Goal: Task Accomplishment & Management: Use online tool/utility

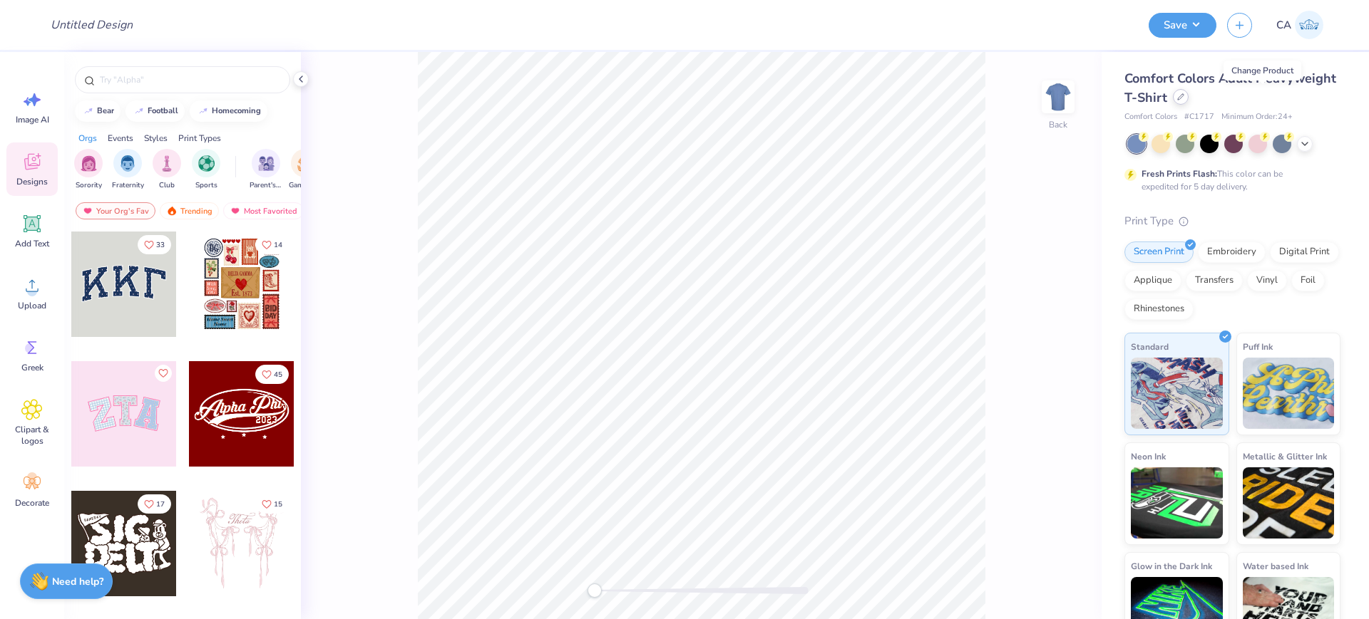
click at [1184, 96] on icon at bounding box center [1180, 96] width 7 height 7
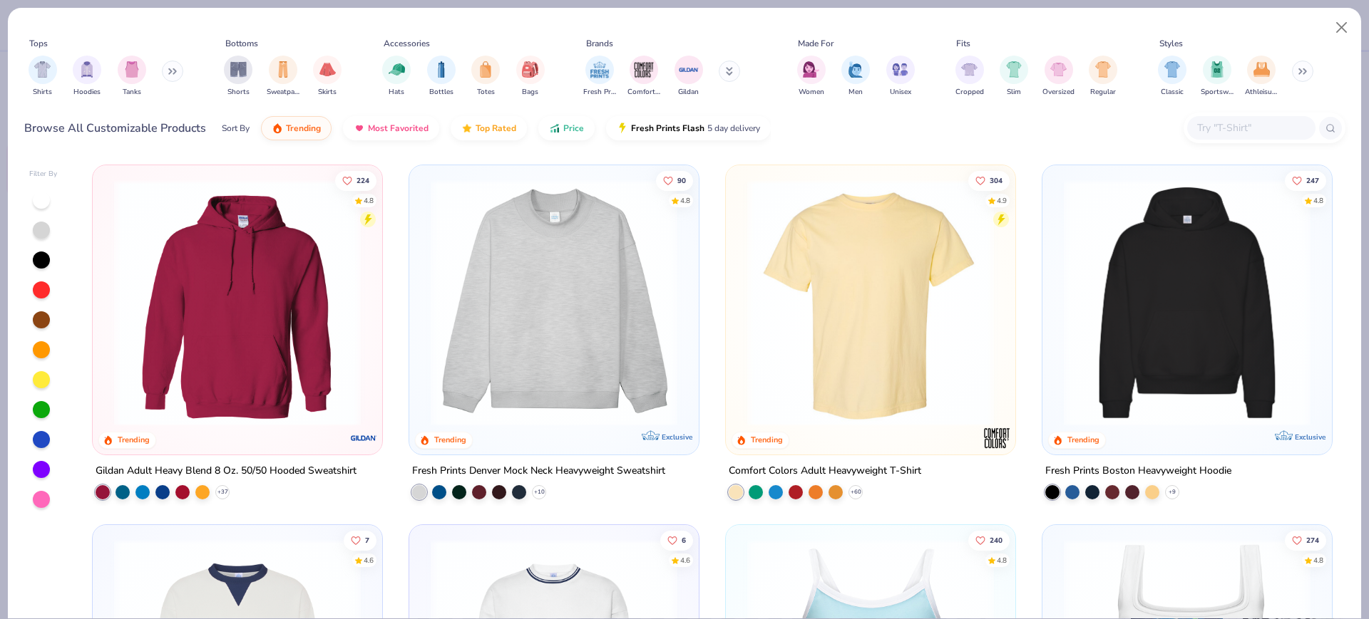
click at [1161, 344] on img at bounding box center [1186, 303] width 261 height 247
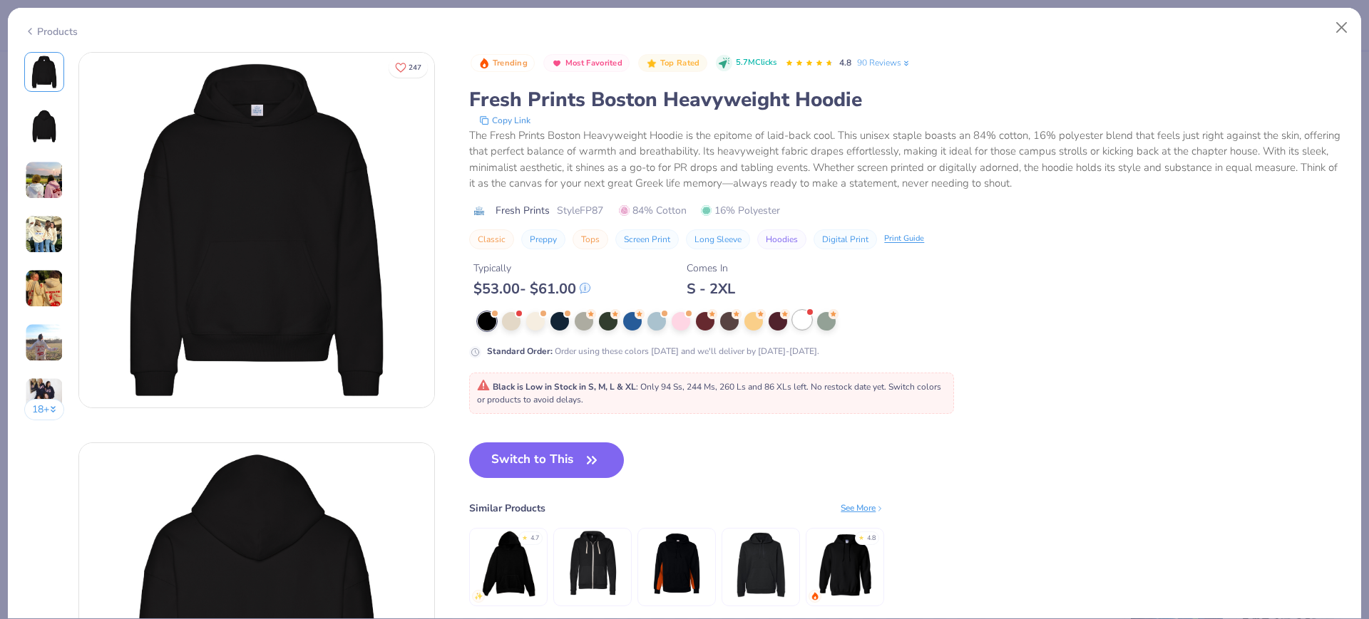
click at [804, 317] on div at bounding box center [802, 320] width 19 height 19
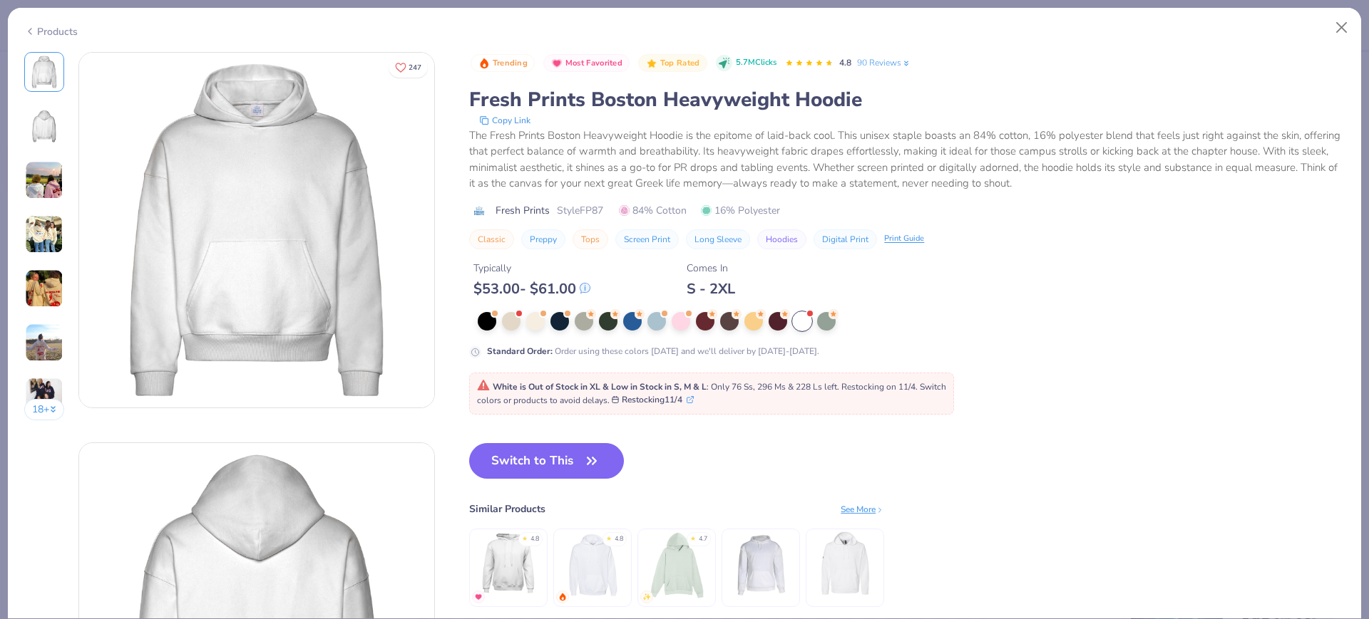
click at [588, 212] on span "Style FP87" at bounding box center [580, 210] width 46 height 15
copy span "FP87"
click at [513, 465] on button "Switch to This" at bounding box center [546, 461] width 155 height 36
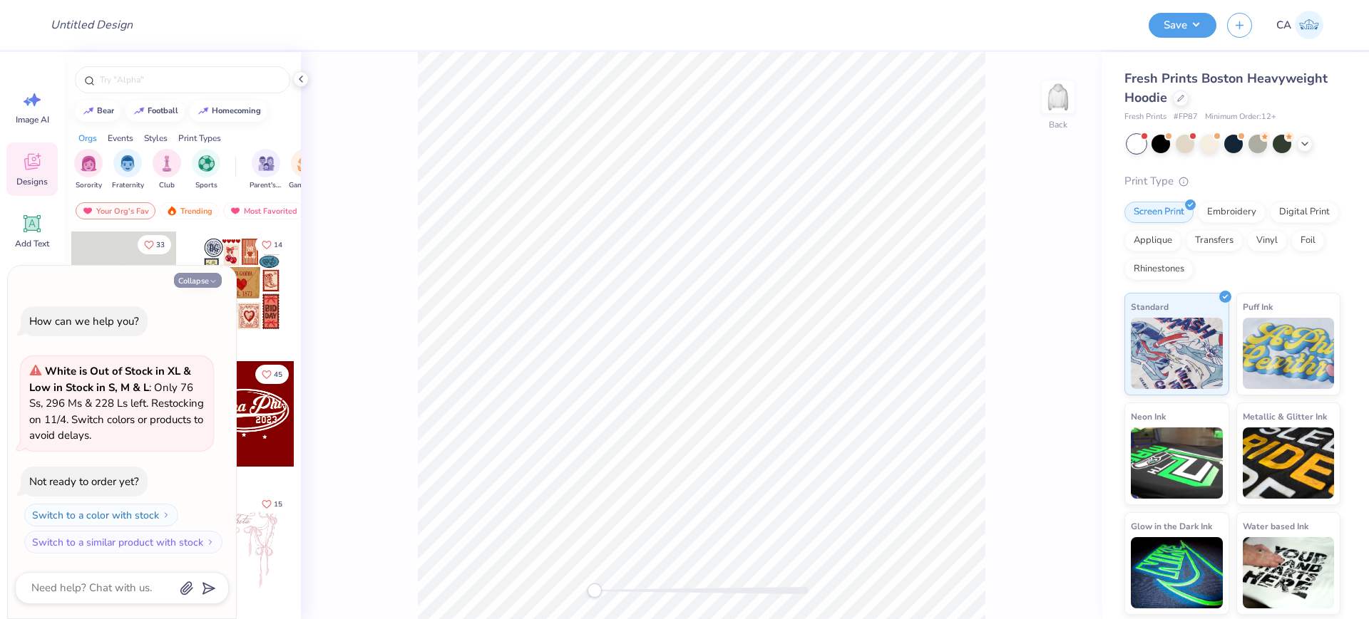
click at [209, 281] on icon "button" at bounding box center [213, 281] width 9 height 9
type textarea "x"
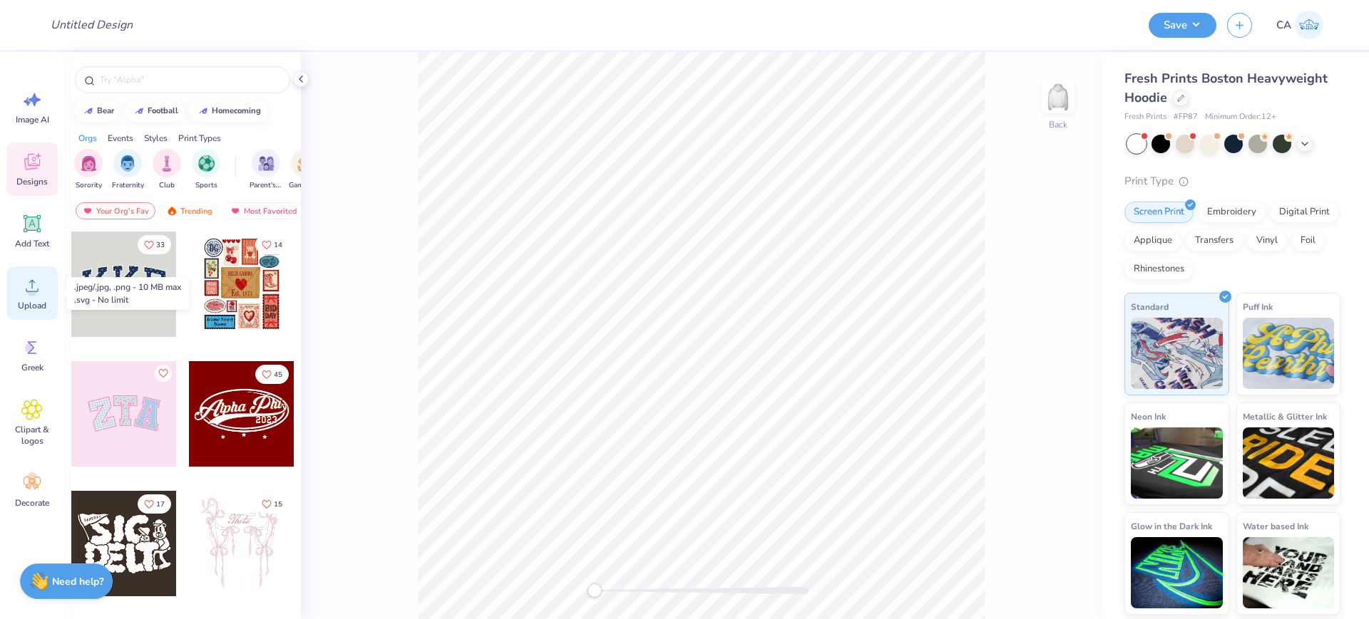
click at [31, 292] on circle at bounding box center [32, 292] width 10 height 10
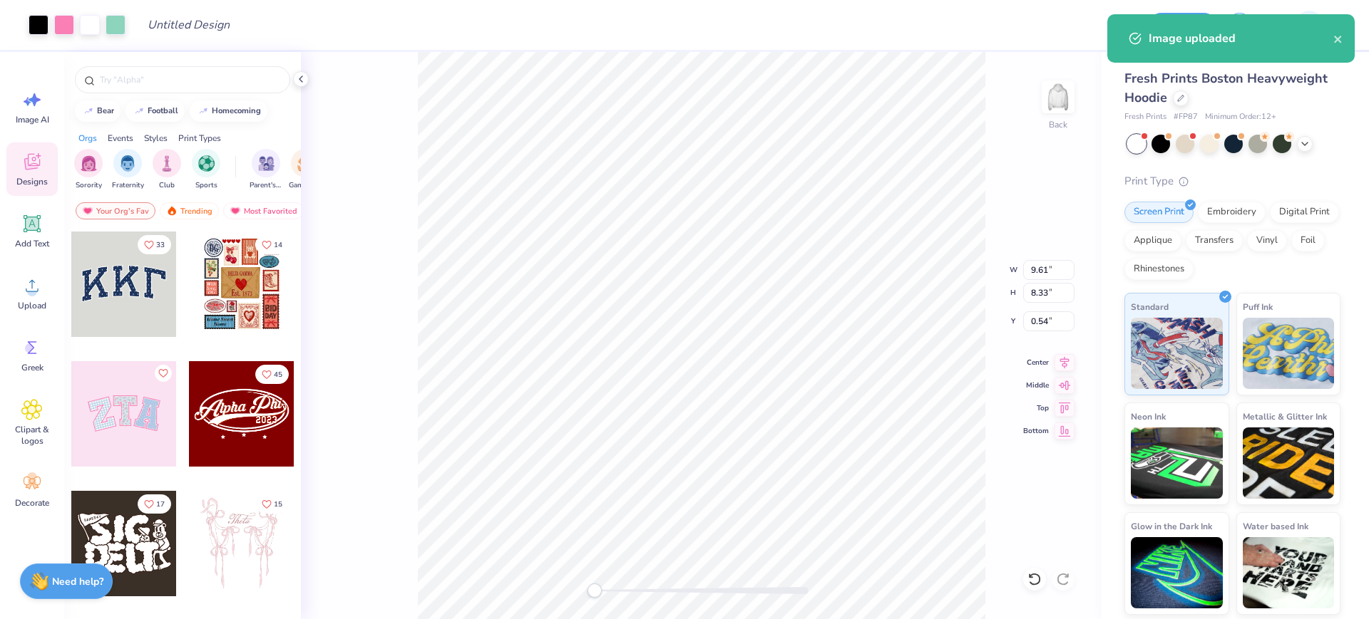
type input "9.61"
type input "8.33"
click at [1021, 270] on div "Back W 9.61 9.61 " H 8.33 8.33 " Y 0.54 0.54 " Center Middle Top Bottom" at bounding box center [701, 335] width 800 height 567
click at [1038, 270] on div "Back W 9.61 H 8.33 Y 0.54 Center Middle Top Bottom" at bounding box center [701, 335] width 800 height 567
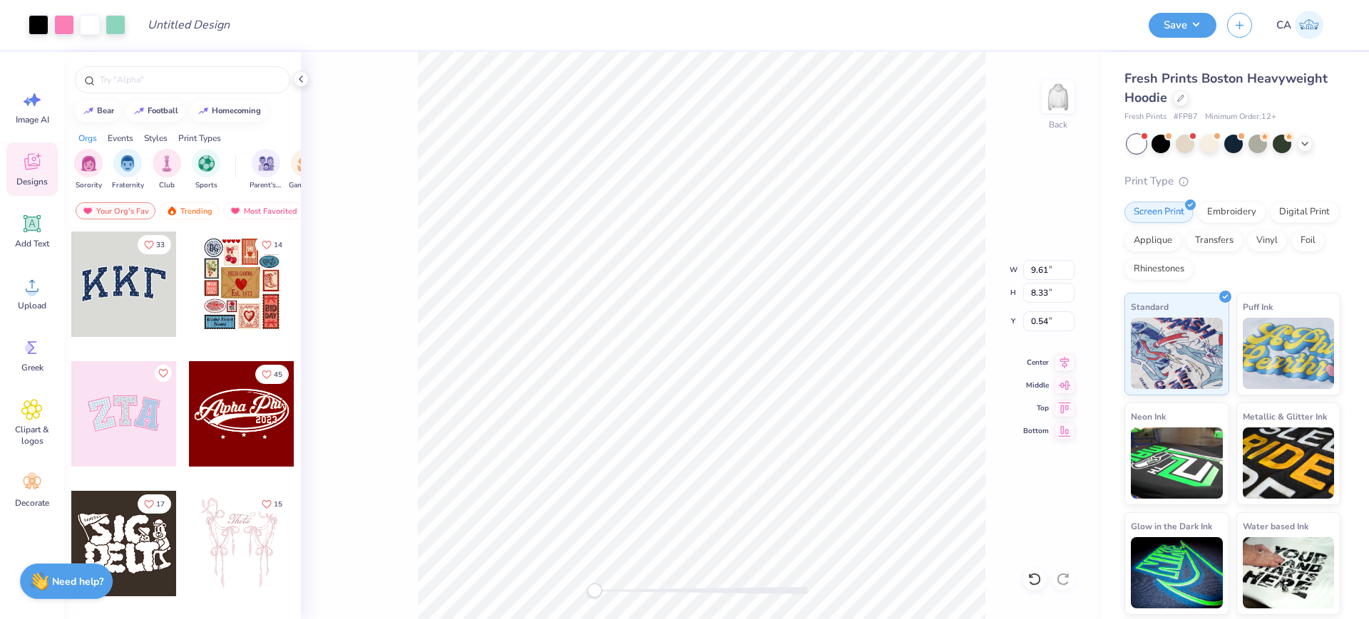
click at [1057, 256] on div "Back W 9.61 9.61 " H 8.33 8.33 " Y 0.54 0.54 " Center Middle Top Bottom" at bounding box center [701, 335] width 800 height 567
click at [1039, 275] on input "9.61" at bounding box center [1048, 270] width 51 height 20
type input "8.00"
type input "6.94"
click at [1056, 316] on input "1.24" at bounding box center [1048, 321] width 51 height 20
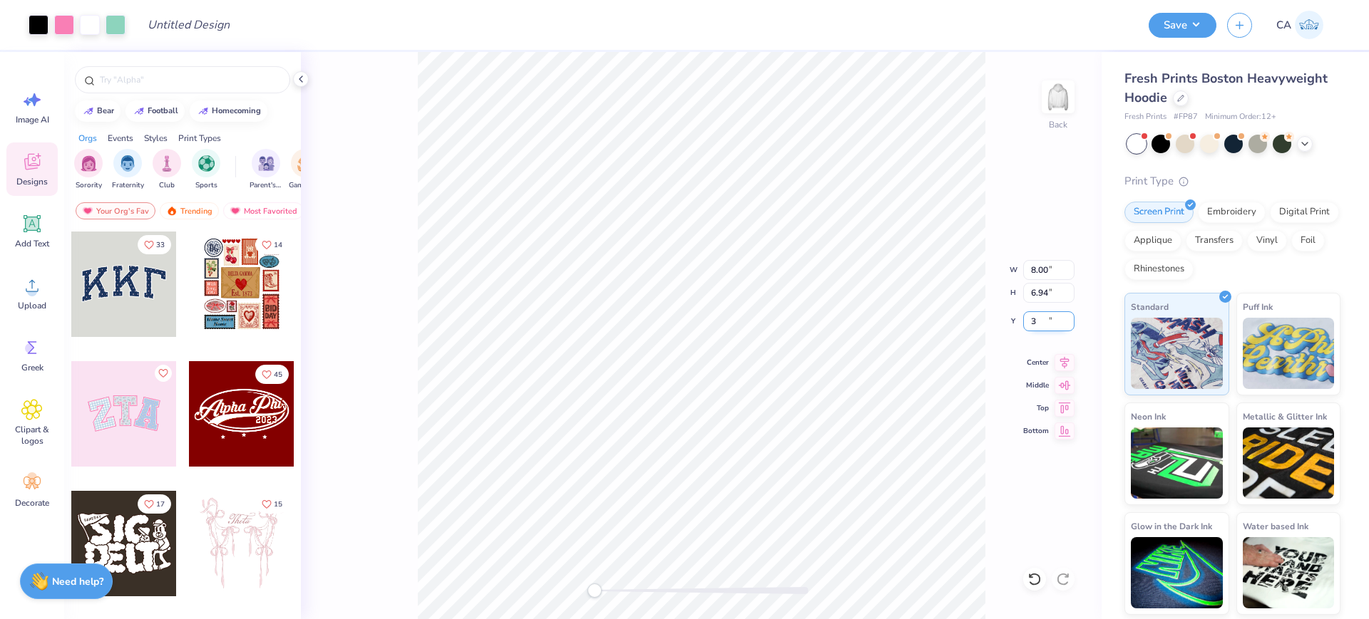
type input "3"
click at [1056, 274] on input "8.00" at bounding box center [1048, 270] width 51 height 20
type input "9.00"
type input "7.80"
click at [1055, 312] on input "2.57" at bounding box center [1048, 321] width 51 height 20
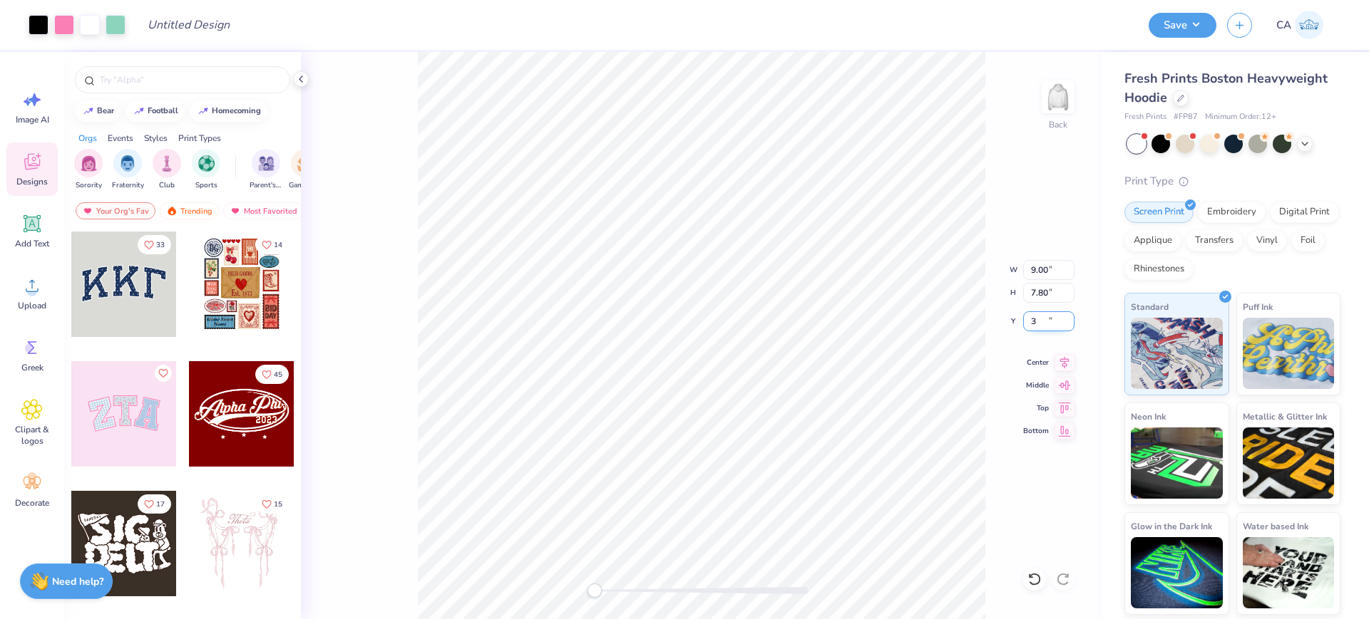
type input "3"
click at [203, 22] on input "Design Title" at bounding box center [206, 25] width 140 height 29
paste input "FPS240312"
type input "FPS240312"
click at [1188, 23] on button "Save" at bounding box center [1182, 23] width 68 height 25
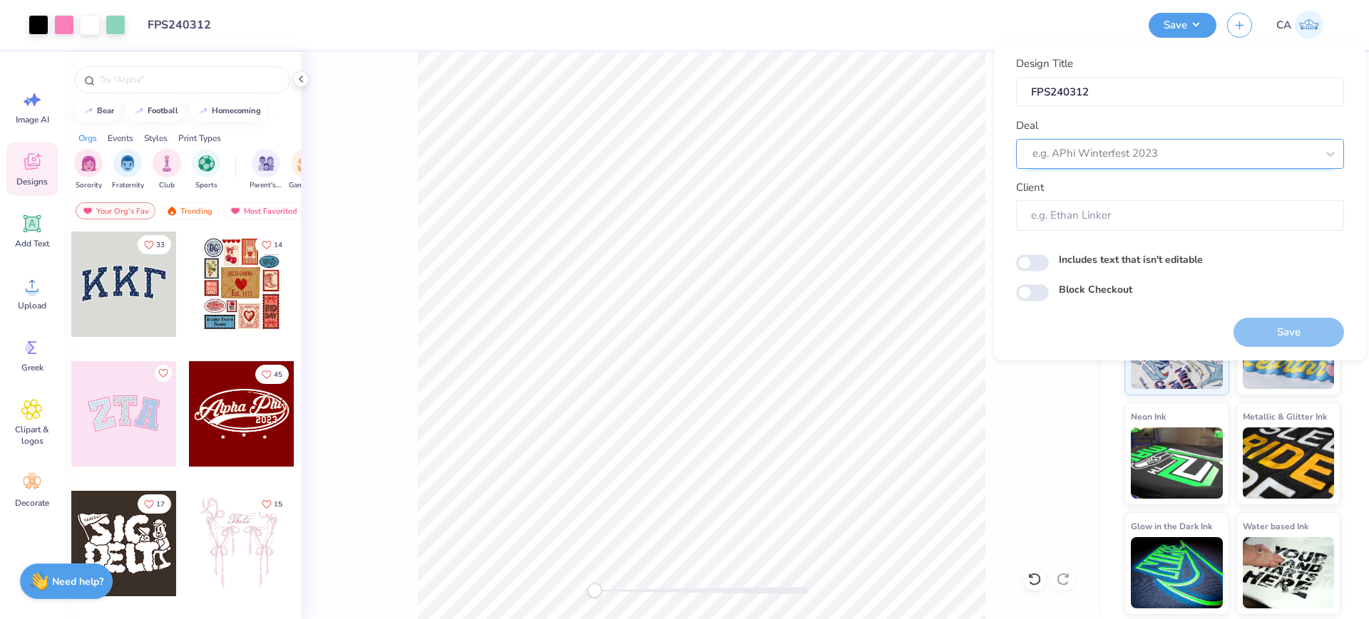
click at [1112, 147] on div at bounding box center [1174, 153] width 284 height 19
type input "design toool"
click at [1098, 150] on div at bounding box center [1174, 153] width 284 height 19
click at [1108, 187] on div "Design Tool Gallery" at bounding box center [1179, 194] width 316 height 24
type input "design tool gall"
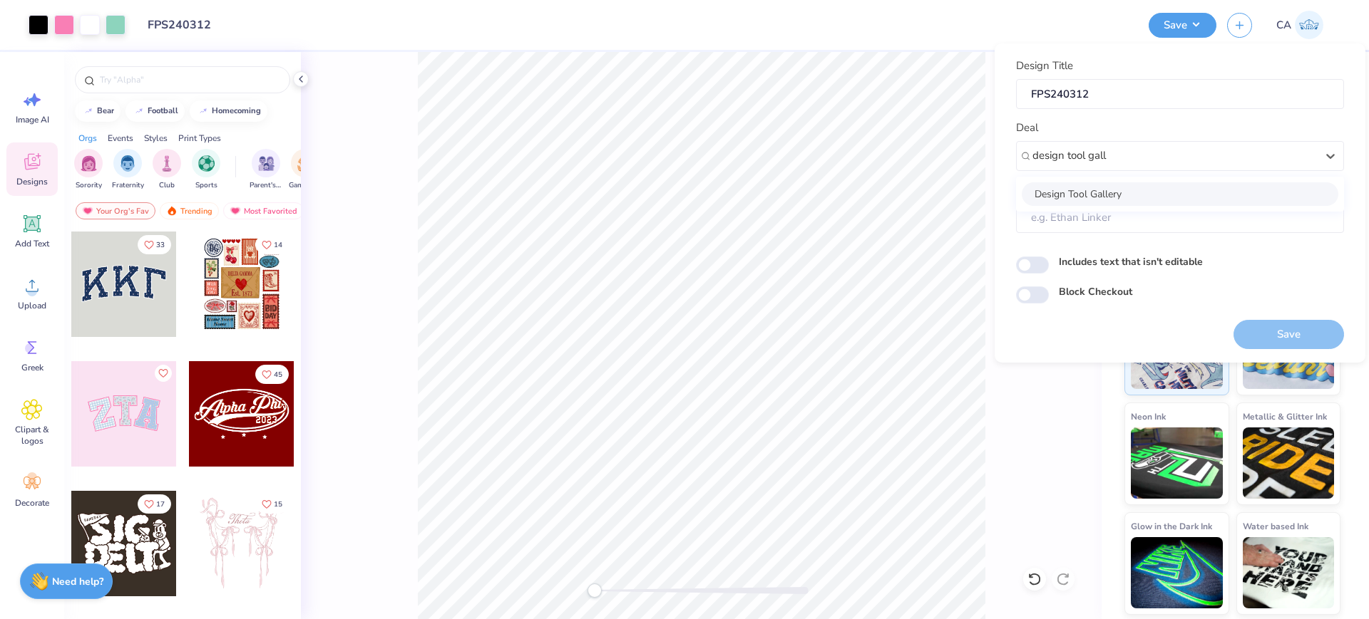
type input "Design Tool Gallery User"
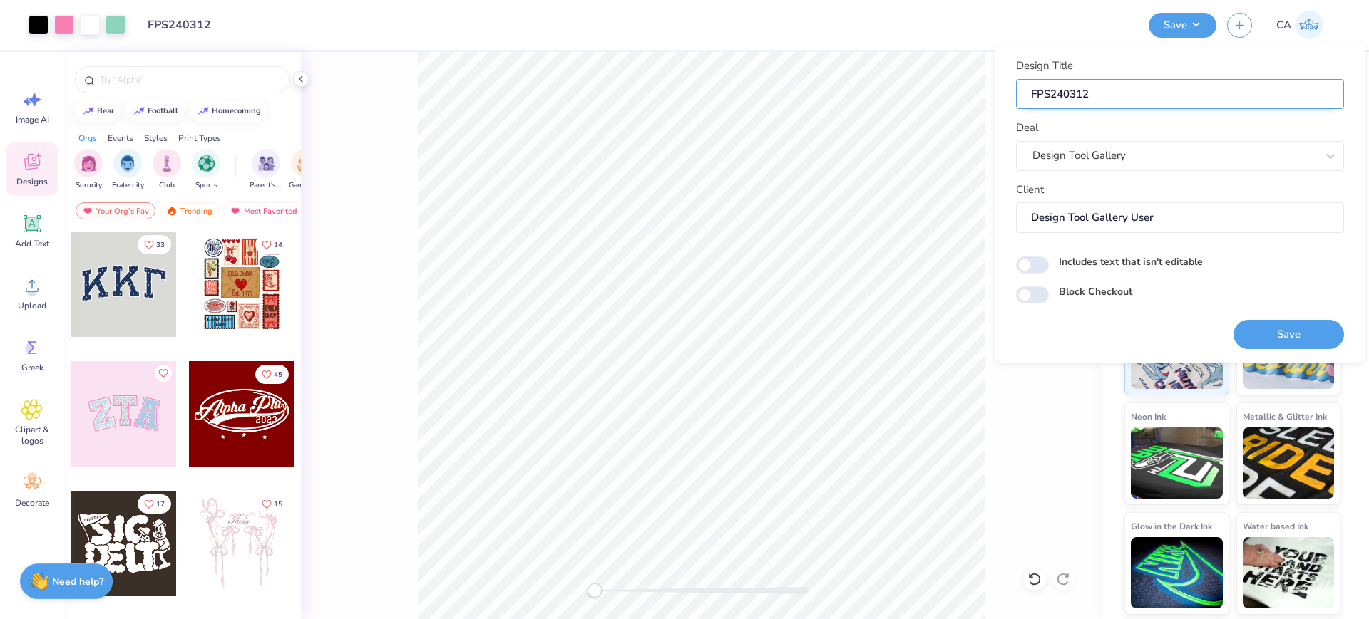
click at [1103, 102] on input "FPS240312" at bounding box center [1180, 94] width 328 height 31
click at [1255, 335] on button "Save" at bounding box center [1288, 334] width 110 height 29
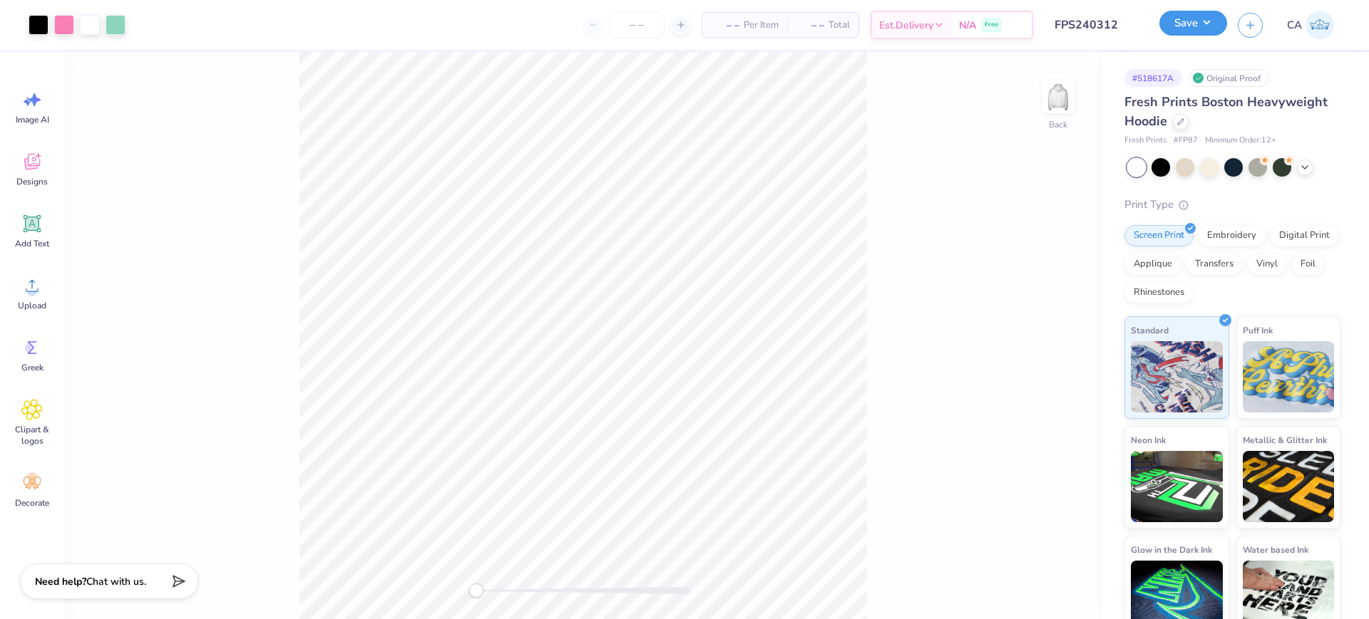
click at [1181, 25] on button "Save" at bounding box center [1193, 23] width 68 height 25
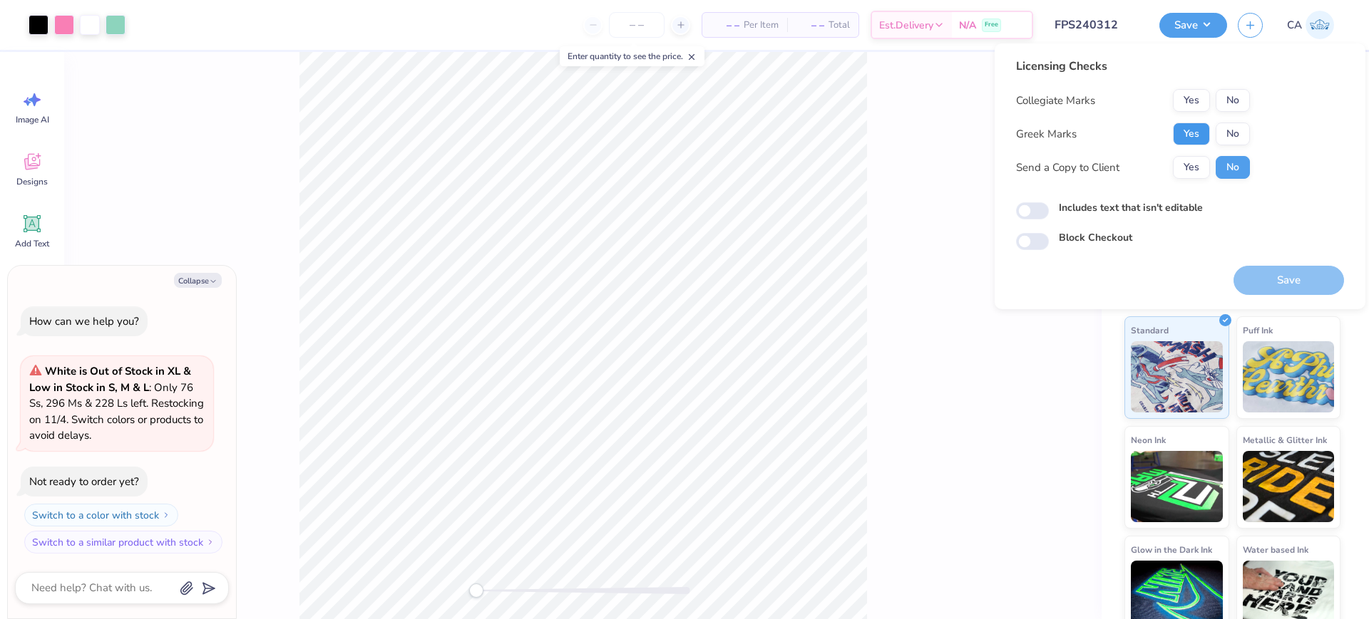
click at [1183, 138] on button "Yes" at bounding box center [1191, 134] width 37 height 23
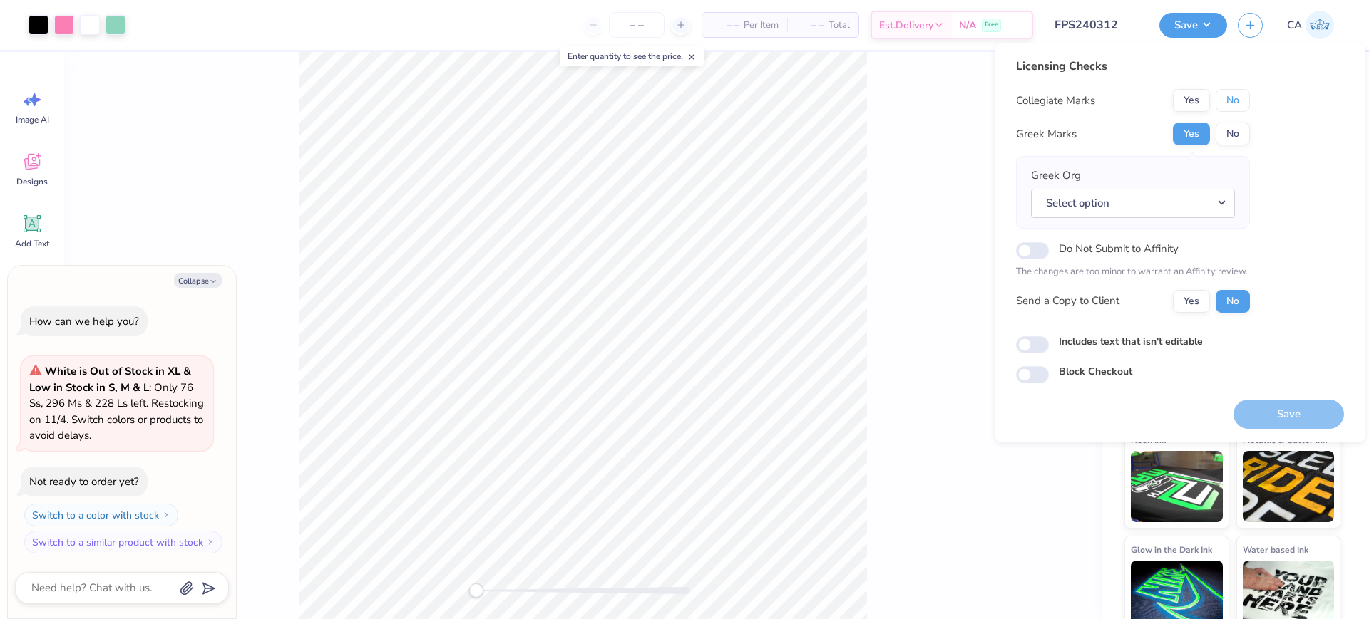
drag, startPoint x: 1220, startPoint y: 103, endPoint x: 1215, endPoint y: 113, distance: 10.9
click at [1220, 103] on button "No" at bounding box center [1232, 100] width 34 height 23
click at [1176, 205] on button "Select option" at bounding box center [1133, 203] width 204 height 29
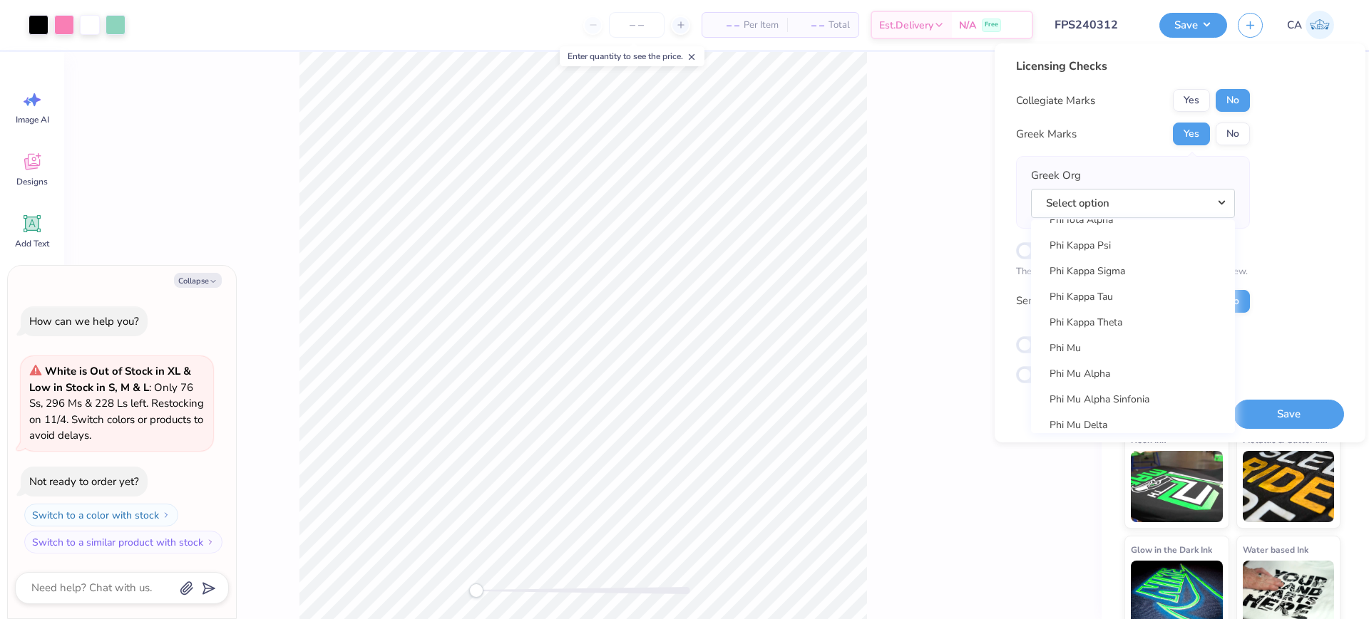
scroll to position [11189, 0]
click at [1123, 302] on link "Zeta Tau Alpha" at bounding box center [1132, 314] width 192 height 24
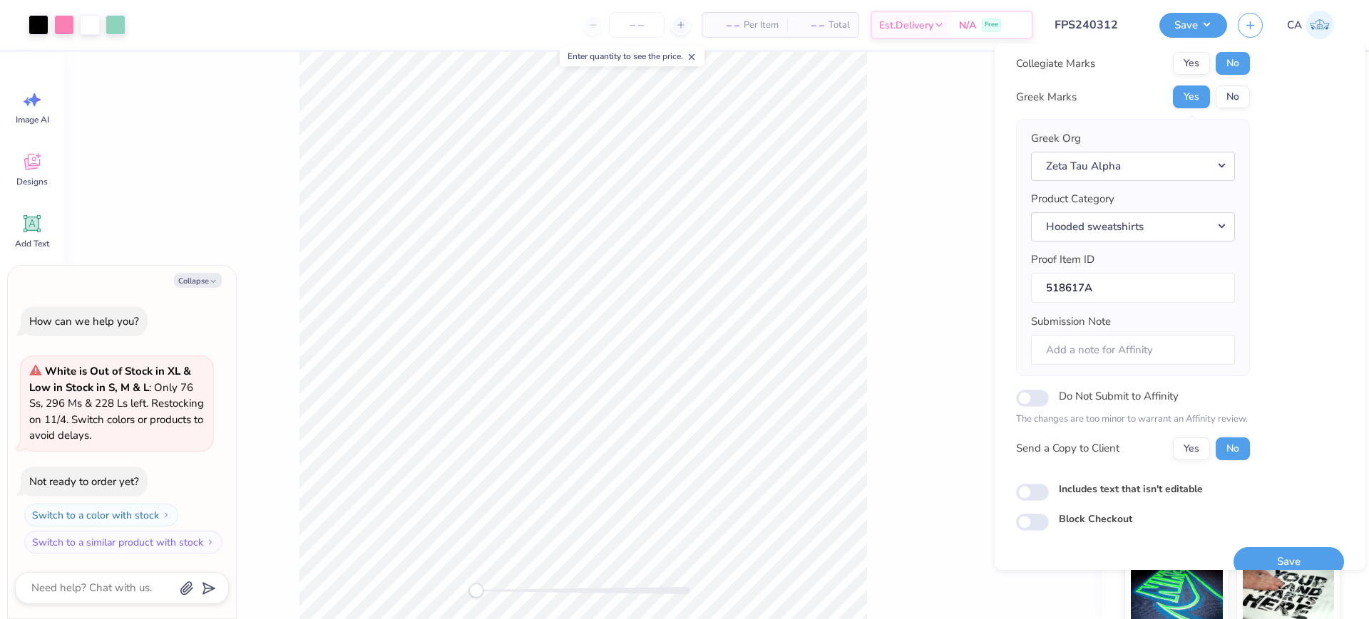
scroll to position [57, 0]
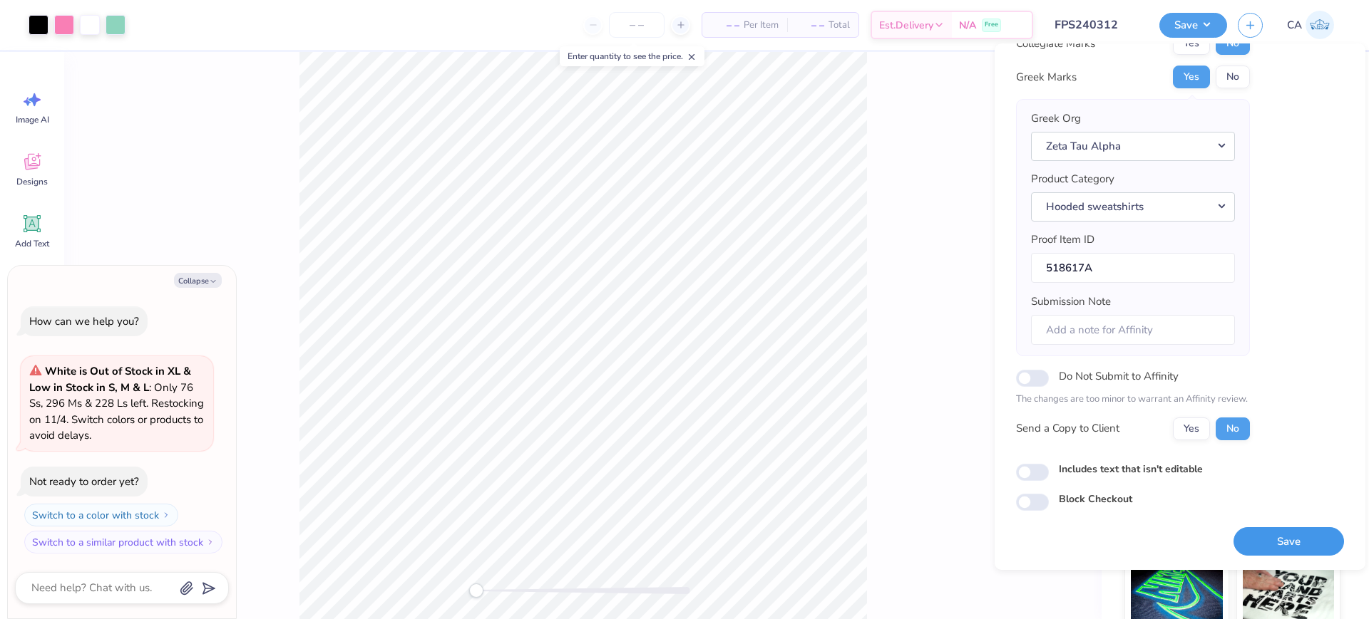
click at [1292, 542] on button "Save" at bounding box center [1288, 541] width 110 height 29
type textarea "x"
